Goal: Task Accomplishment & Management: Complete application form

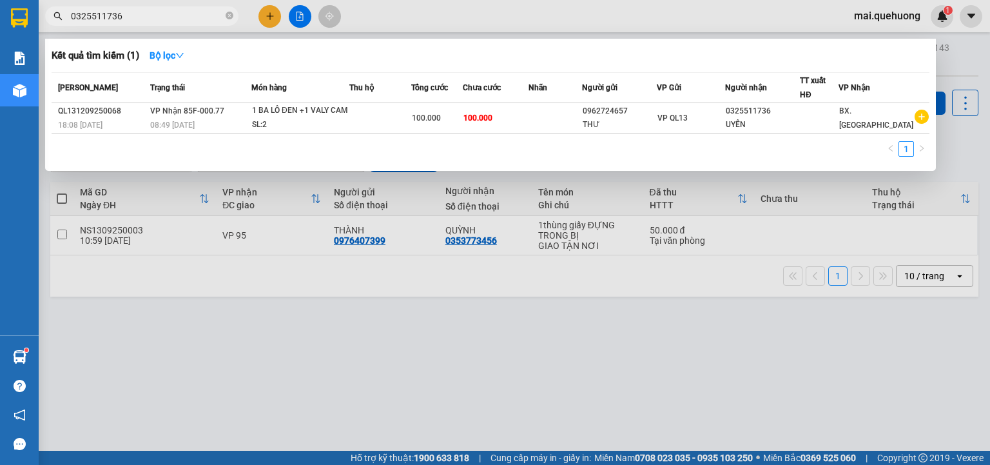
click at [267, 17] on div at bounding box center [495, 232] width 990 height 465
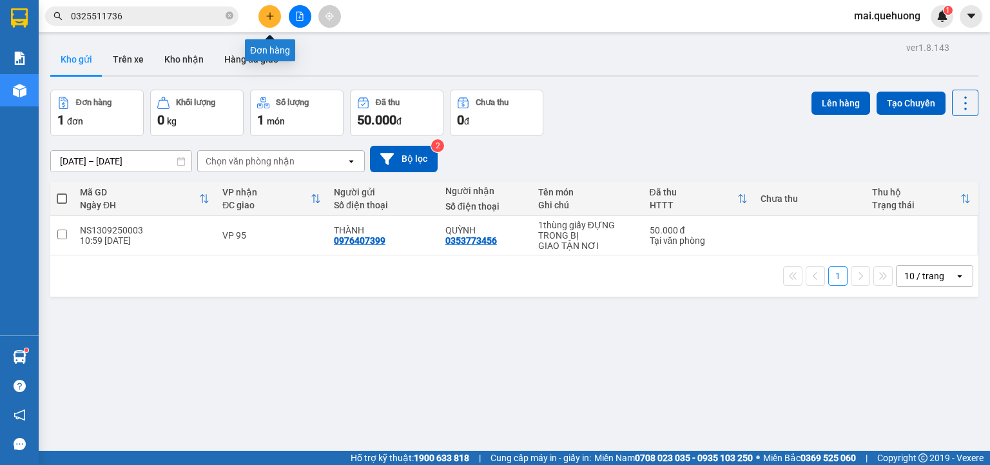
click at [268, 15] on icon "plus" at bounding box center [270, 16] width 9 height 9
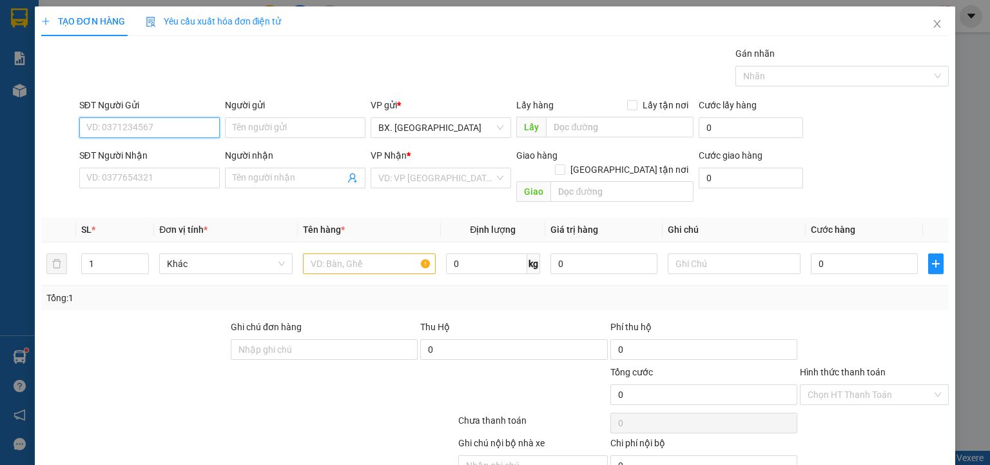
click at [188, 133] on input "SĐT Người Gửi" at bounding box center [149, 127] width 141 height 21
type input "0337802388"
click at [182, 151] on div "0337802388 - [PERSON_NAME]" at bounding box center [149, 153] width 127 height 14
type input "[PERSON_NAME]"
type input "0399874482"
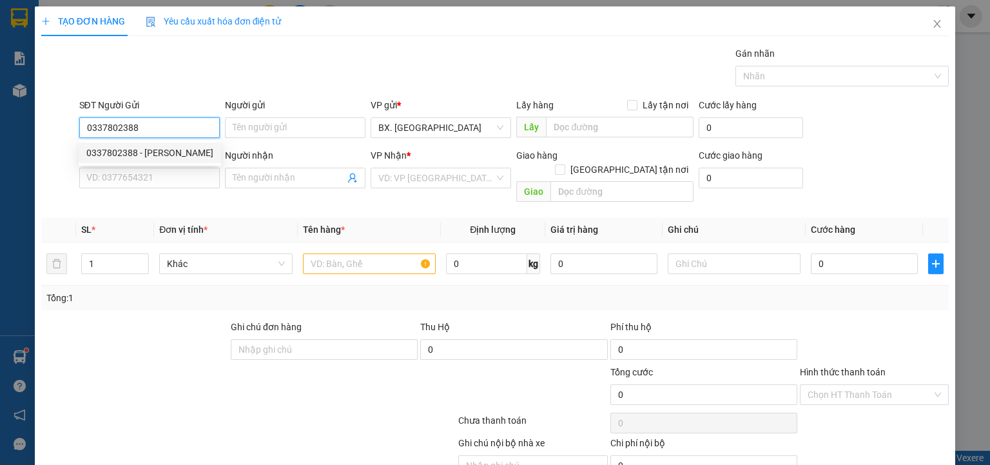
type input "LÂM"
type input "30.000"
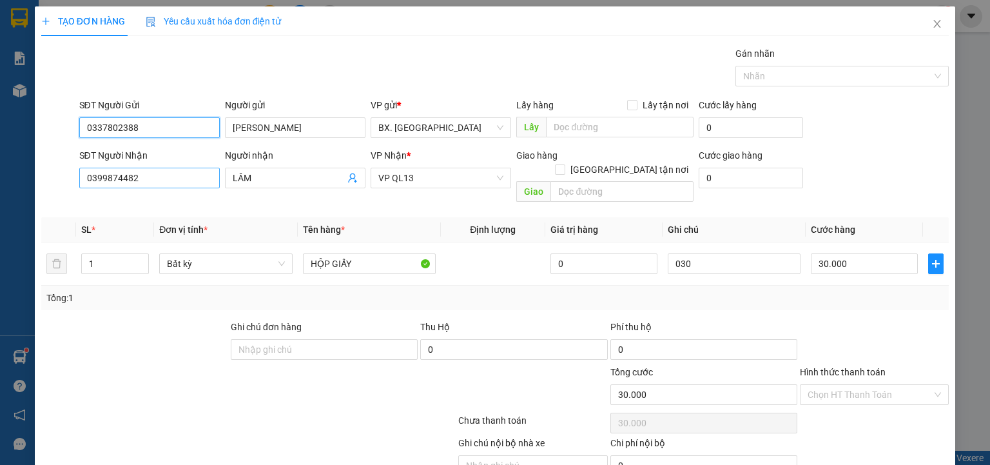
type input "0337802388"
click at [176, 179] on input "0399874482" at bounding box center [149, 178] width 141 height 21
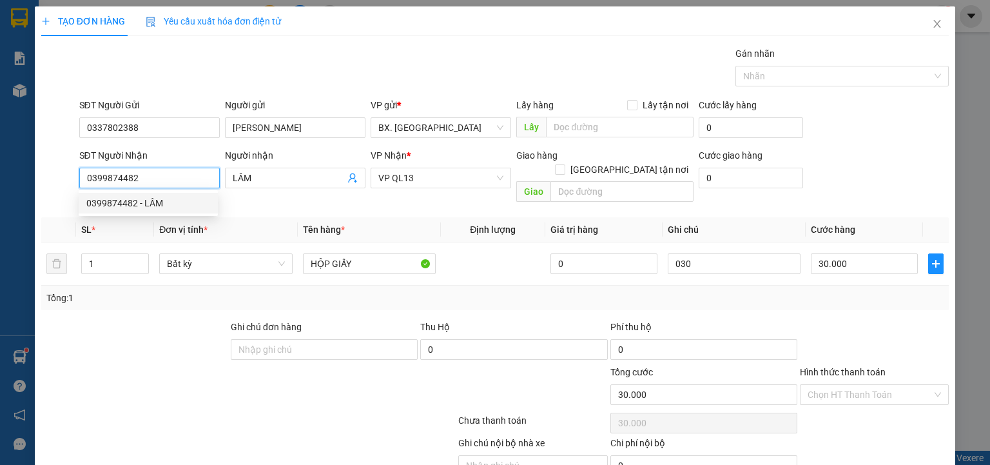
click at [137, 202] on div "0399874482 - LÂM" at bounding box center [148, 203] width 124 height 14
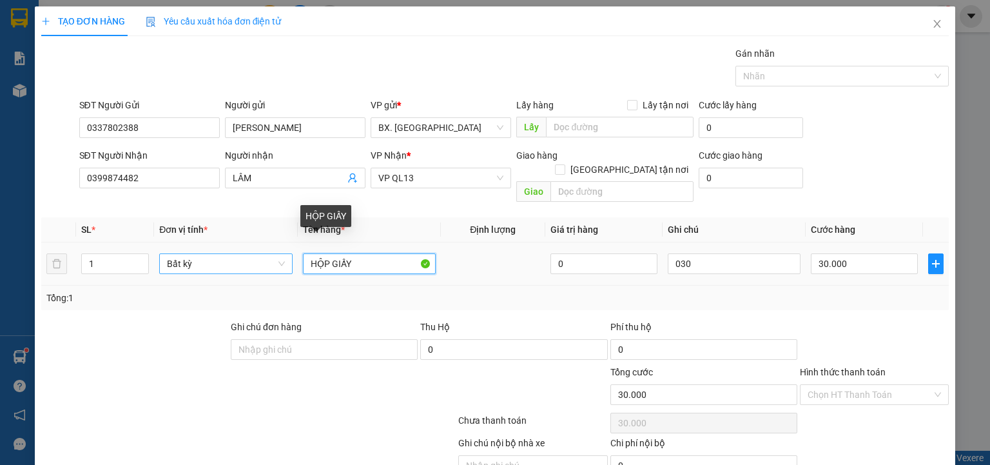
drag, startPoint x: 367, startPoint y: 250, endPoint x: 284, endPoint y: 248, distance: 83.8
click at [284, 248] on tr "1 Bất kỳ HỘP GIẤY 0 030 30.000" at bounding box center [495, 263] width 908 height 43
type input "1 HS"
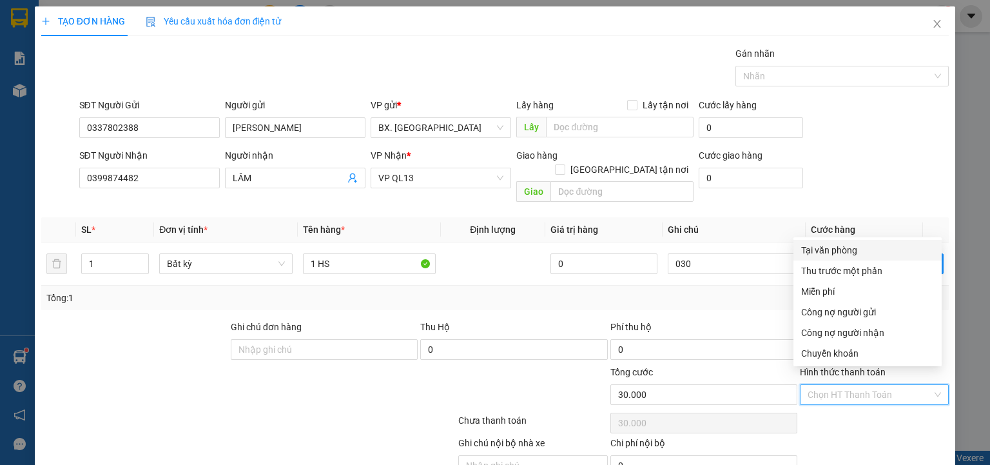
click at [844, 385] on input "Hình thức thanh toán" at bounding box center [870, 394] width 124 height 19
click at [850, 253] on div "Tại văn phòng" at bounding box center [867, 250] width 133 height 14
type input "0"
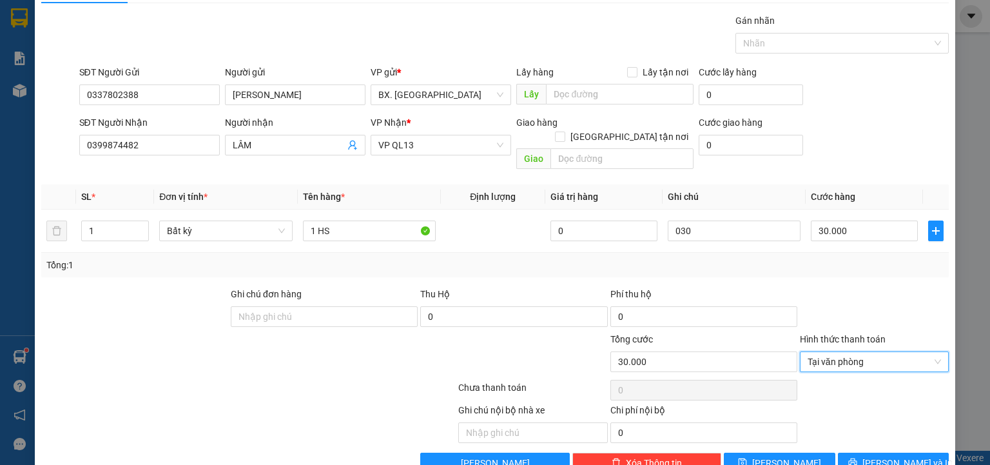
scroll to position [51, 0]
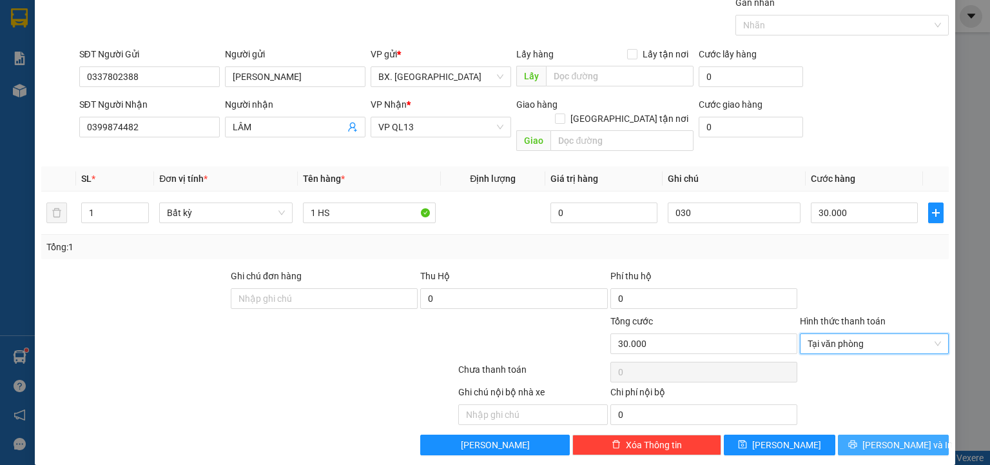
click at [857, 440] on icon "printer" at bounding box center [852, 444] width 8 height 8
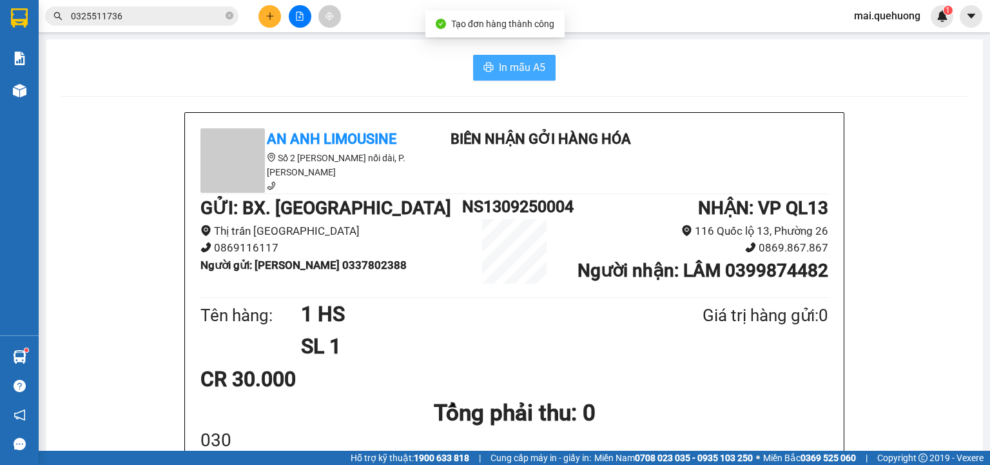
click at [527, 64] on span "In mẫu A5" at bounding box center [522, 67] width 46 height 16
